Goal: Task Accomplishment & Management: Use online tool/utility

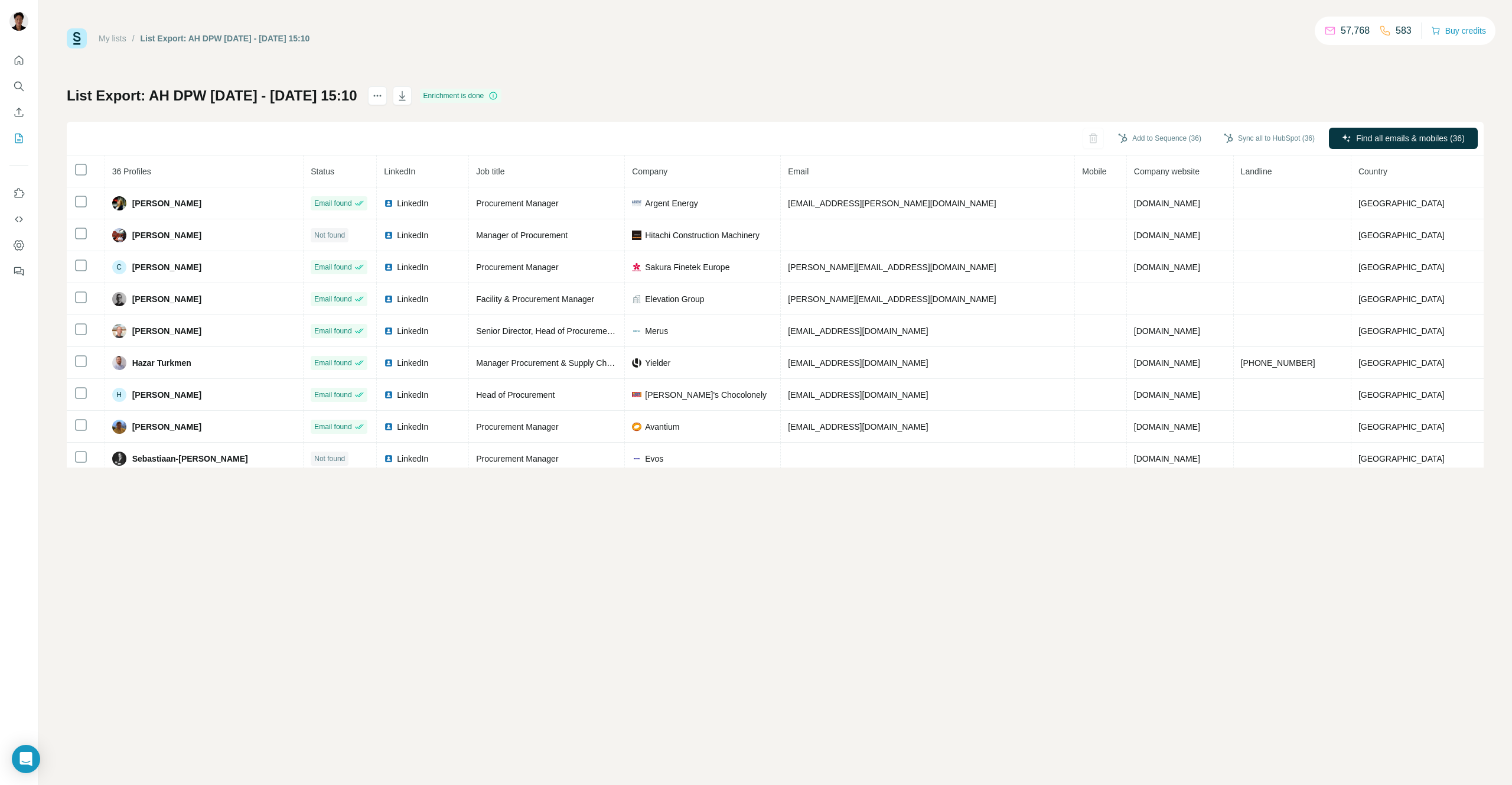
click at [88, 172] on th at bounding box center [86, 171] width 39 height 32
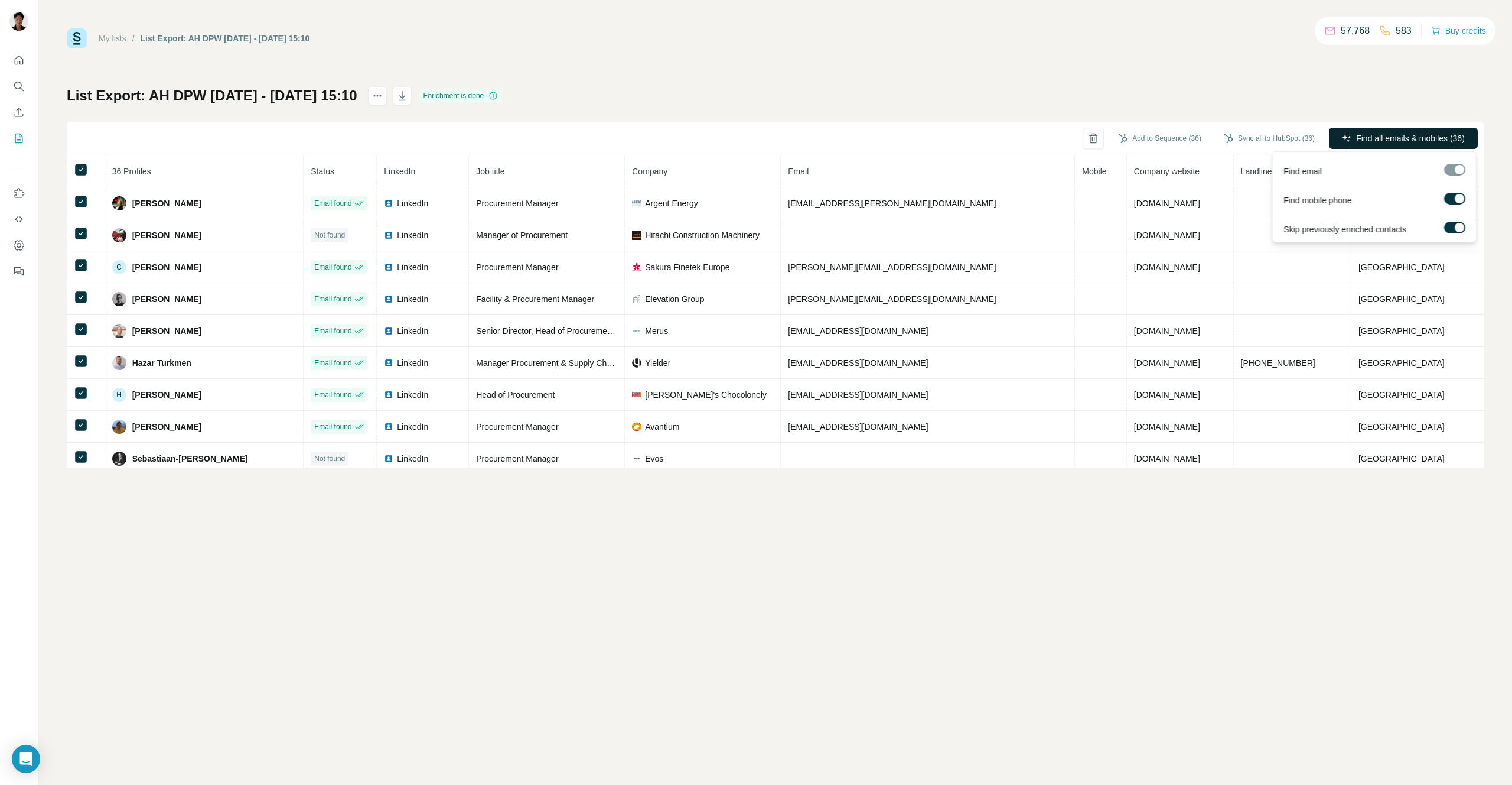
click at [1381, 143] on span "Find all emails & mobiles (36)" at bounding box center [1410, 138] width 108 height 12
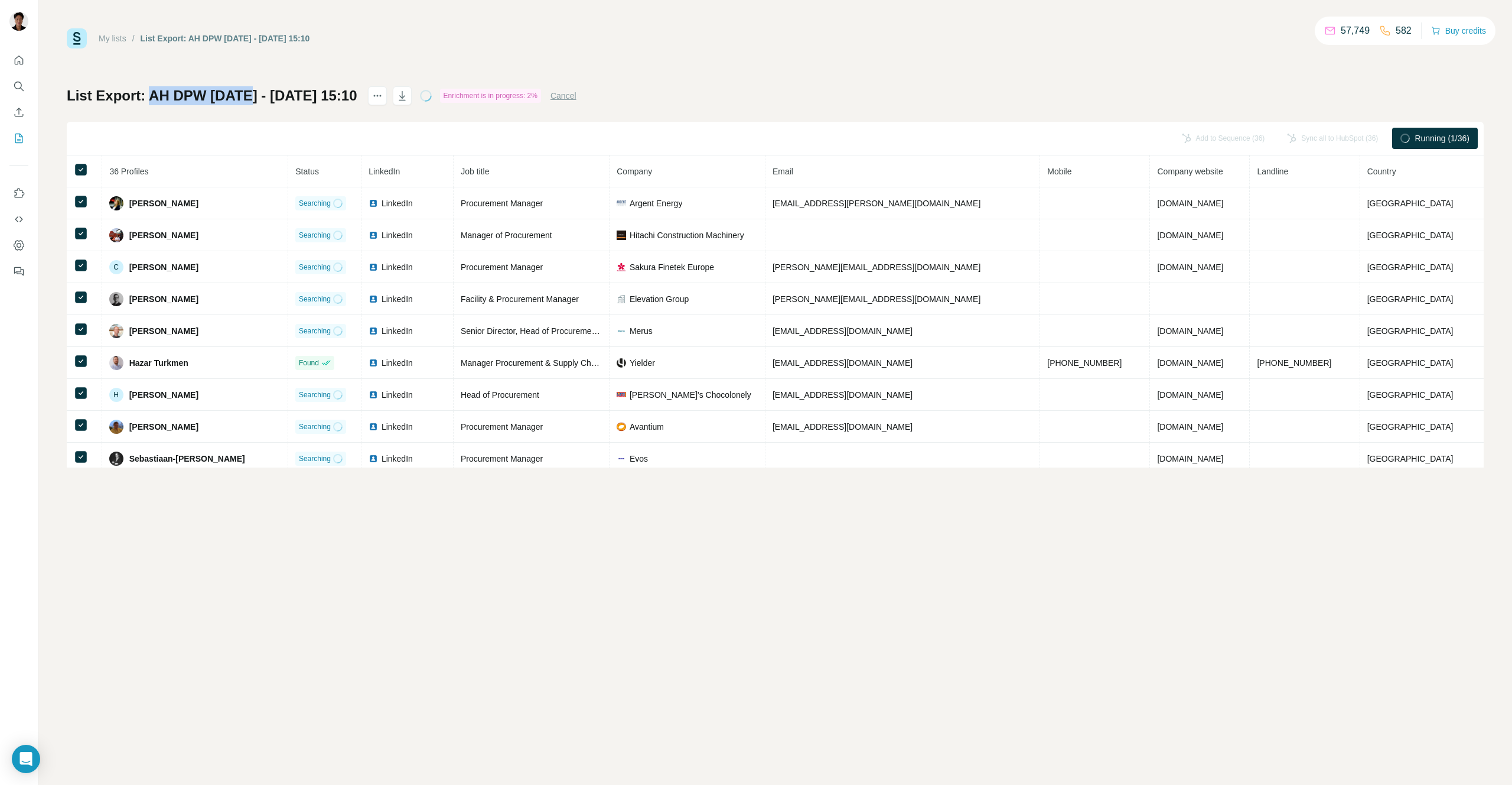
drag, startPoint x: 151, startPoint y: 94, endPoint x: 244, endPoint y: 96, distance: 93.0
click at [244, 96] on h1 "List Export: AH DPW Oct 2 - 02/10/2025 15:10" at bounding box center [212, 95] width 290 height 19
copy h1 "AH DPW Oct 2"
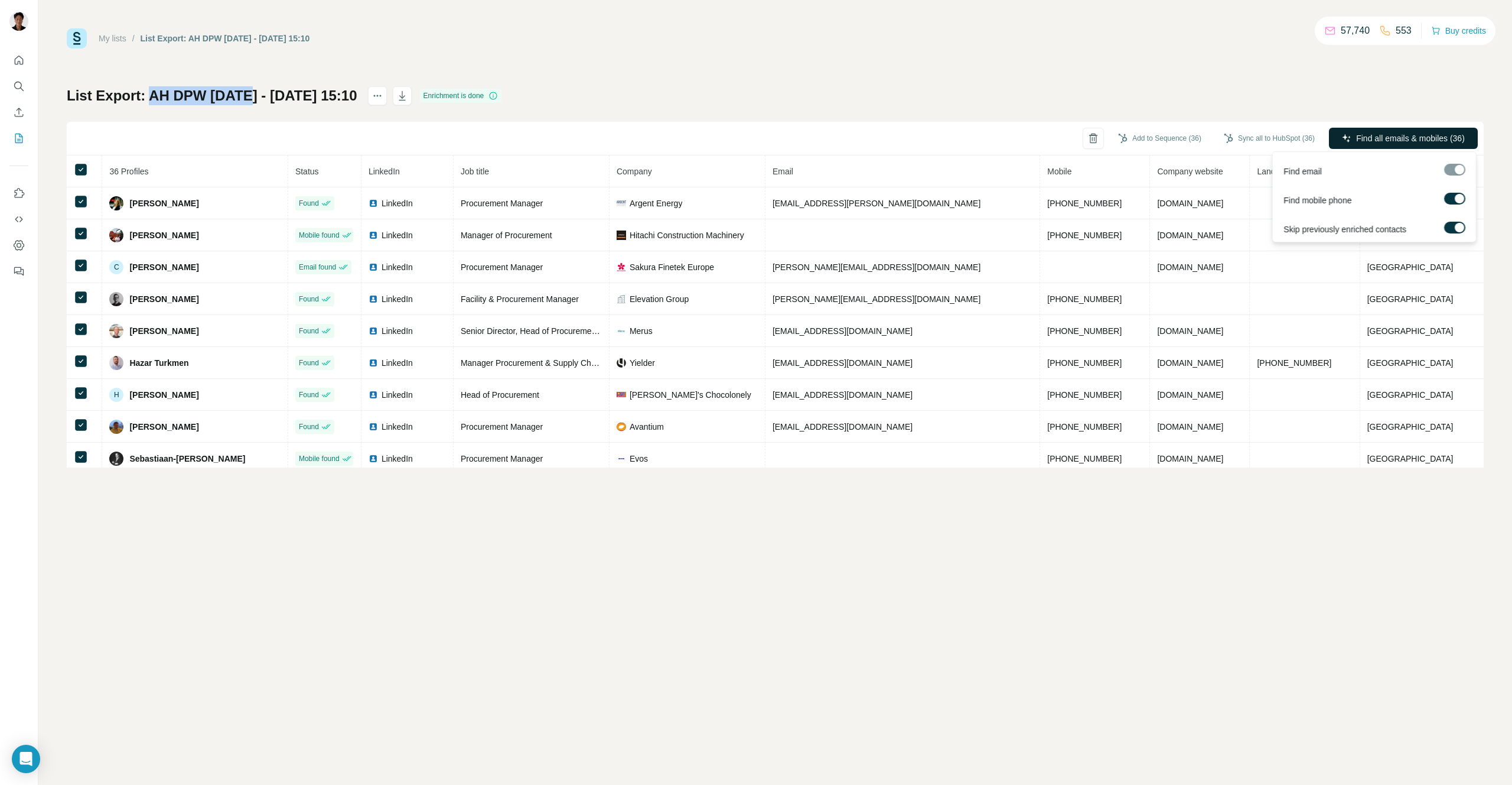
click at [1416, 140] on span "Find all emails & mobiles (36)" at bounding box center [1410, 138] width 108 height 12
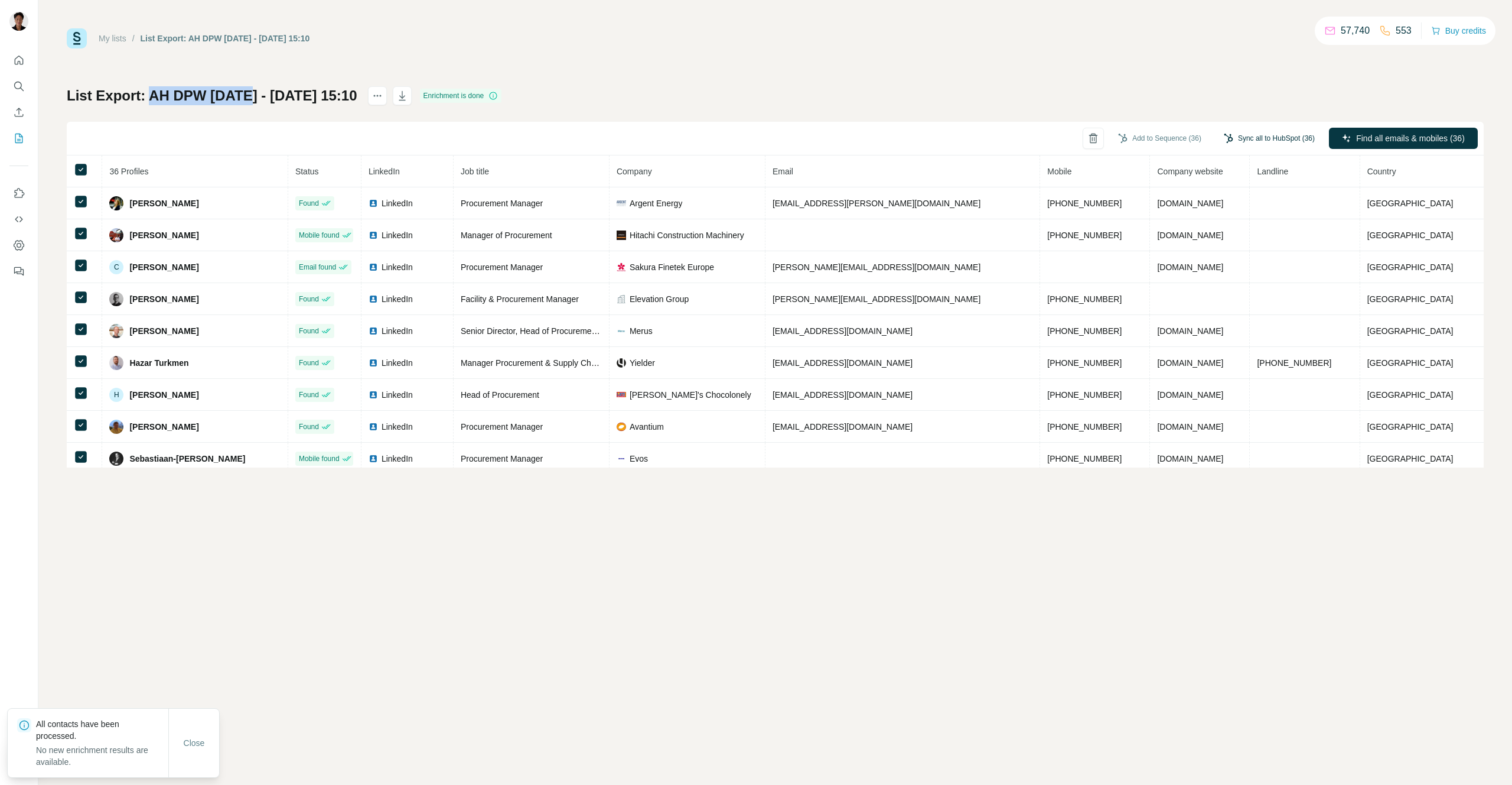
click at [1284, 146] on button "Sync all to HubSpot (36)" at bounding box center [1269, 138] width 108 height 18
click at [1232, 249] on button "Sync all to HubSpot" at bounding box center [1252, 241] width 131 height 24
